Goal: Check status: Check status

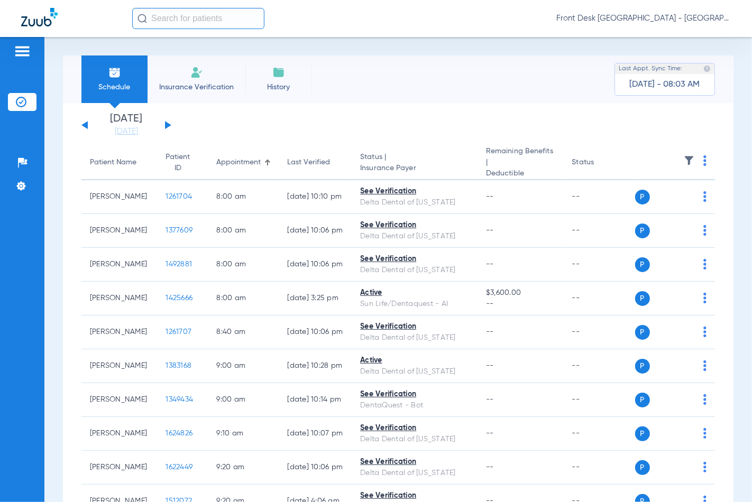
click at [161, 123] on div "[DATE] [DATE] [DATE] [DATE] [DATE] [DATE] [DATE] [DATE] [DATE] [DATE] [DATE] [D…" at bounding box center [126, 125] width 90 height 23
click at [171, 127] on div "[DATE] [DATE] [DATE] [DATE] [DATE] [DATE] [DATE] [DATE] [DATE] [DATE] [DATE] [D…" at bounding box center [126, 125] width 90 height 23
click at [169, 127] on div "[DATE] [DATE] [DATE] [DATE] [DATE] [DATE] [DATE] [DATE] [DATE] [DATE] [DATE] [D…" at bounding box center [126, 125] width 90 height 23
click at [165, 124] on button at bounding box center [168, 125] width 6 height 8
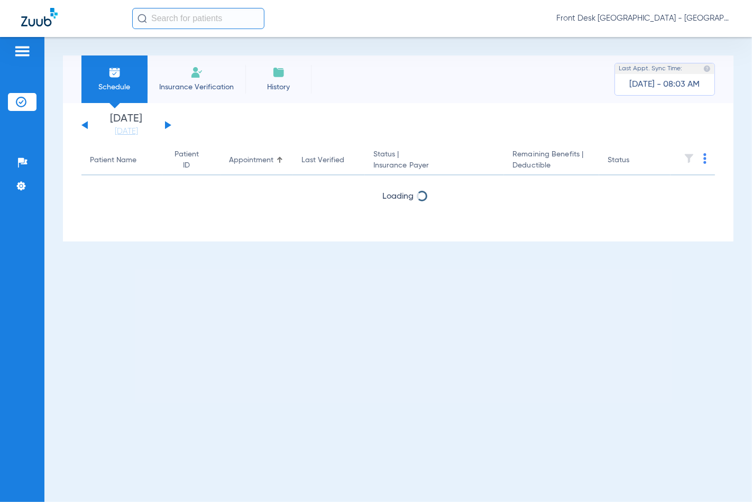
click at [165, 124] on button at bounding box center [168, 125] width 6 height 8
click at [166, 126] on button at bounding box center [168, 125] width 6 height 8
click at [166, 127] on button at bounding box center [168, 125] width 6 height 8
